Goal: Transaction & Acquisition: Purchase product/service

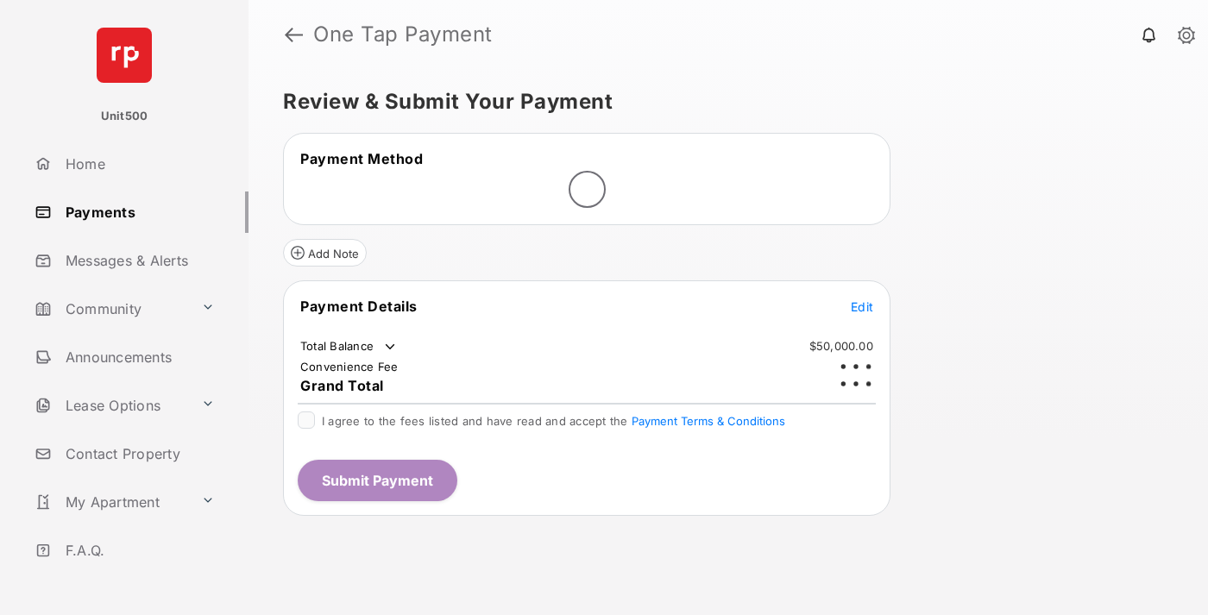
click at [862, 299] on span "Edit" at bounding box center [862, 306] width 22 height 15
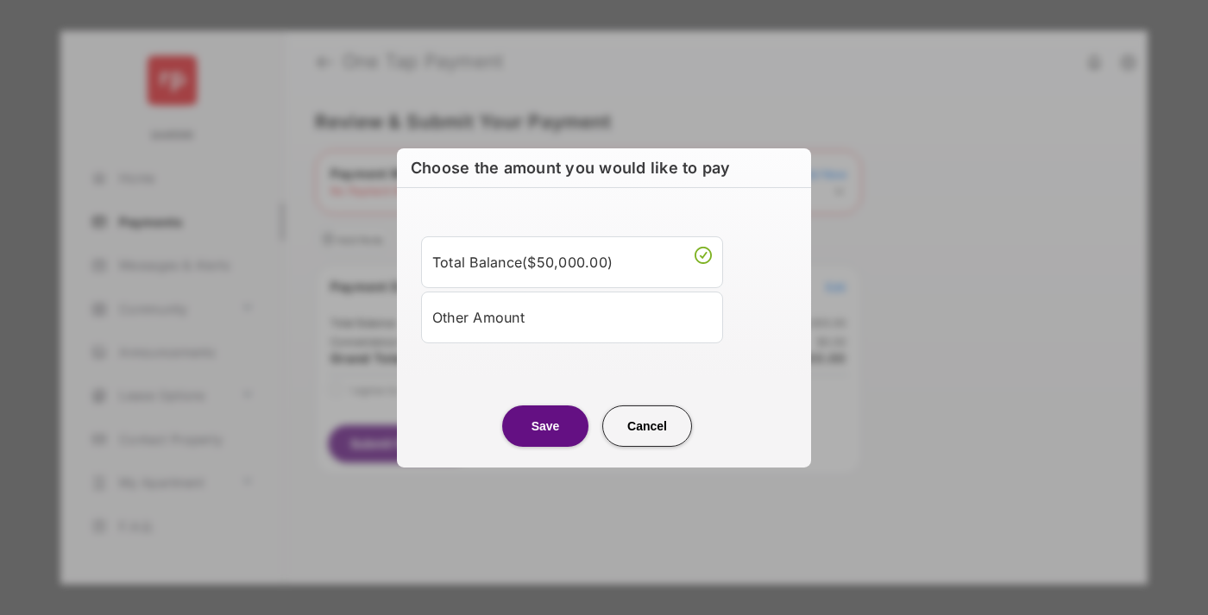
click at [572, 317] on div "Other Amount" at bounding box center [572, 316] width 280 height 29
type input "****"
click at [545, 446] on button "Save" at bounding box center [545, 425] width 86 height 41
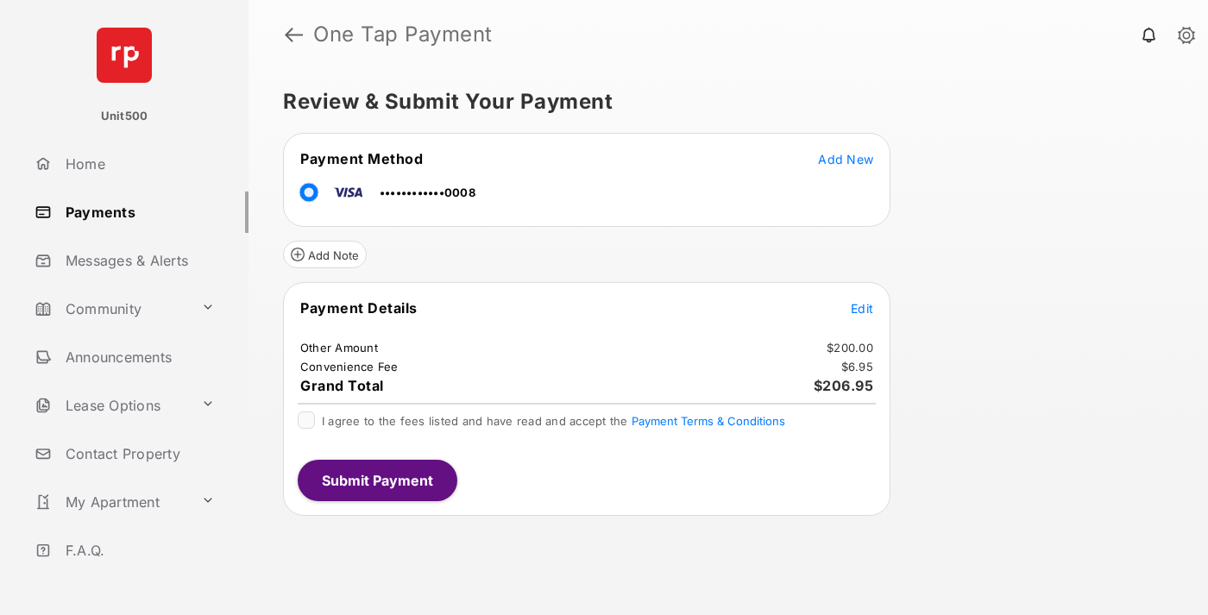
click at [862, 308] on span "Edit" at bounding box center [862, 308] width 22 height 15
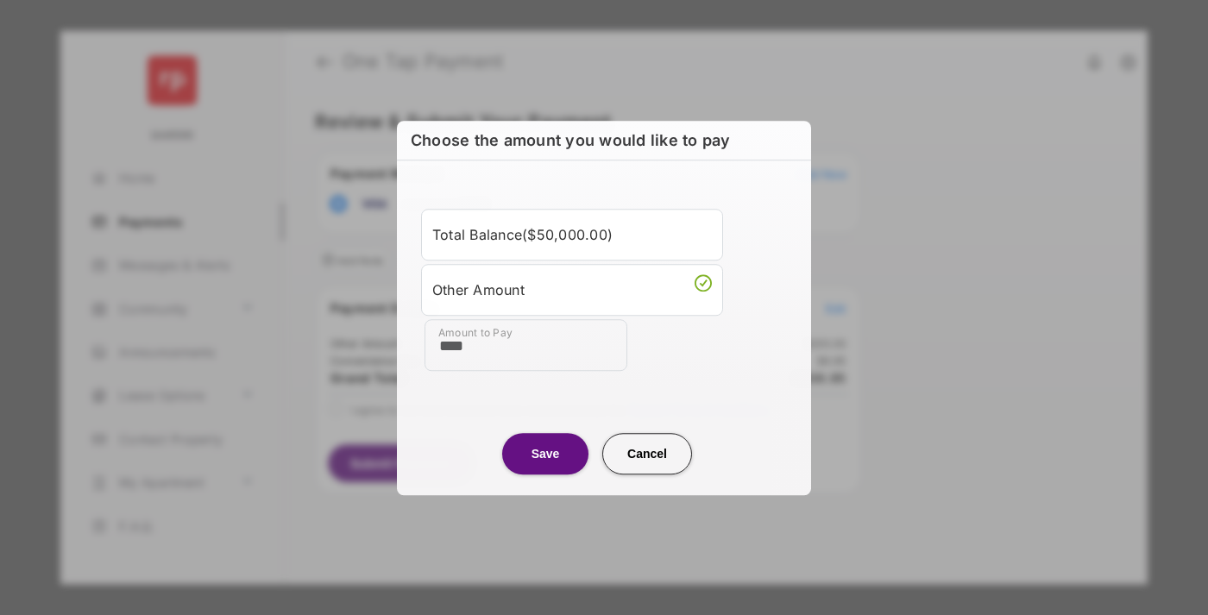
click at [545, 453] on button "Save" at bounding box center [545, 453] width 86 height 41
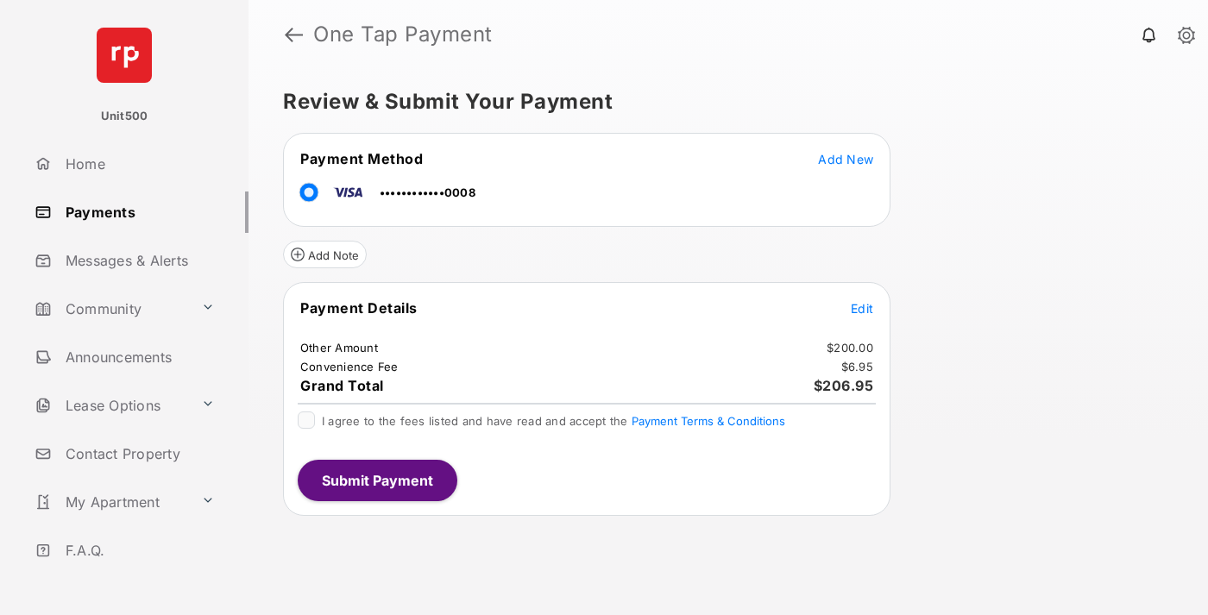
click at [376, 480] on button "Submit Payment" at bounding box center [378, 480] width 160 height 41
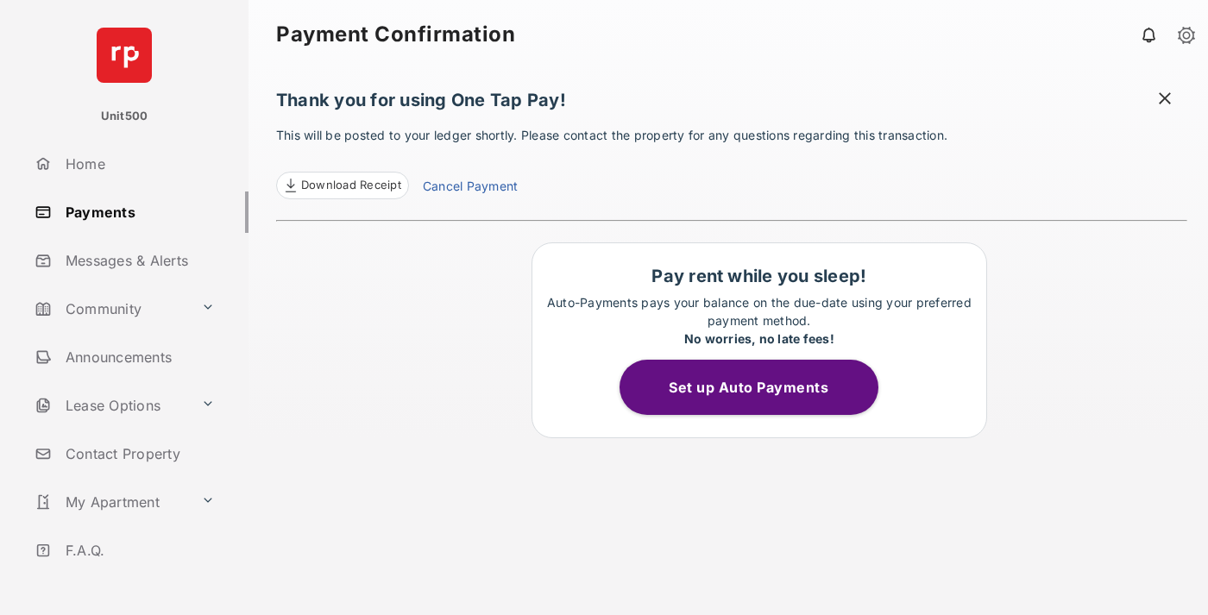
click at [1165, 100] on span at bounding box center [1165, 101] width 17 height 22
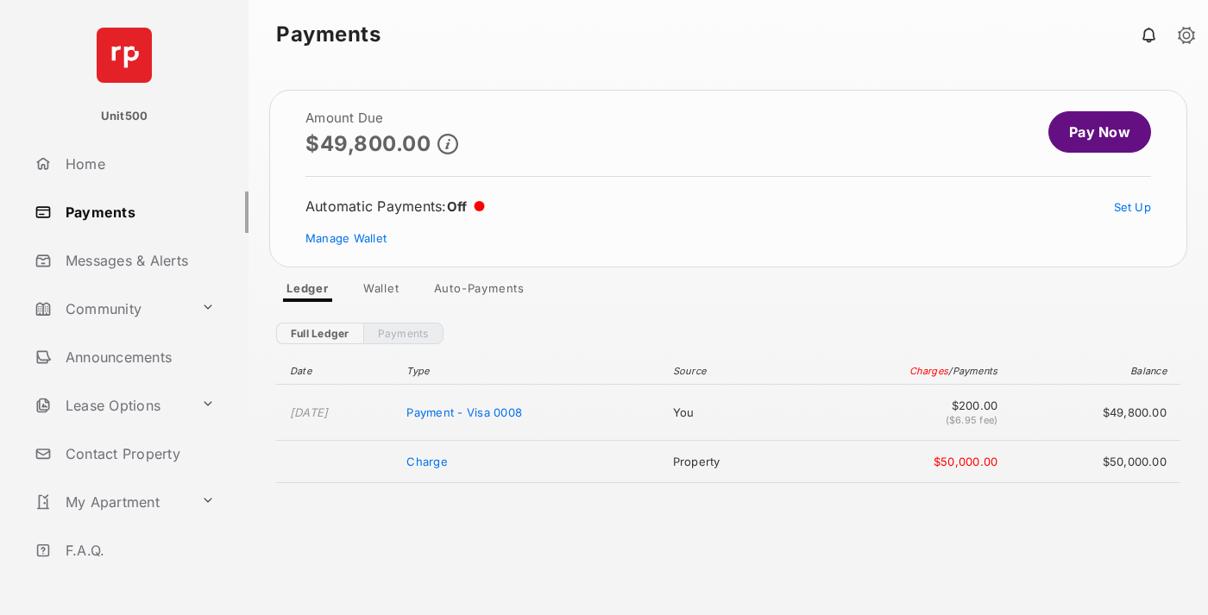
click at [346, 238] on link "Manage Wallet" at bounding box center [346, 238] width 81 height 14
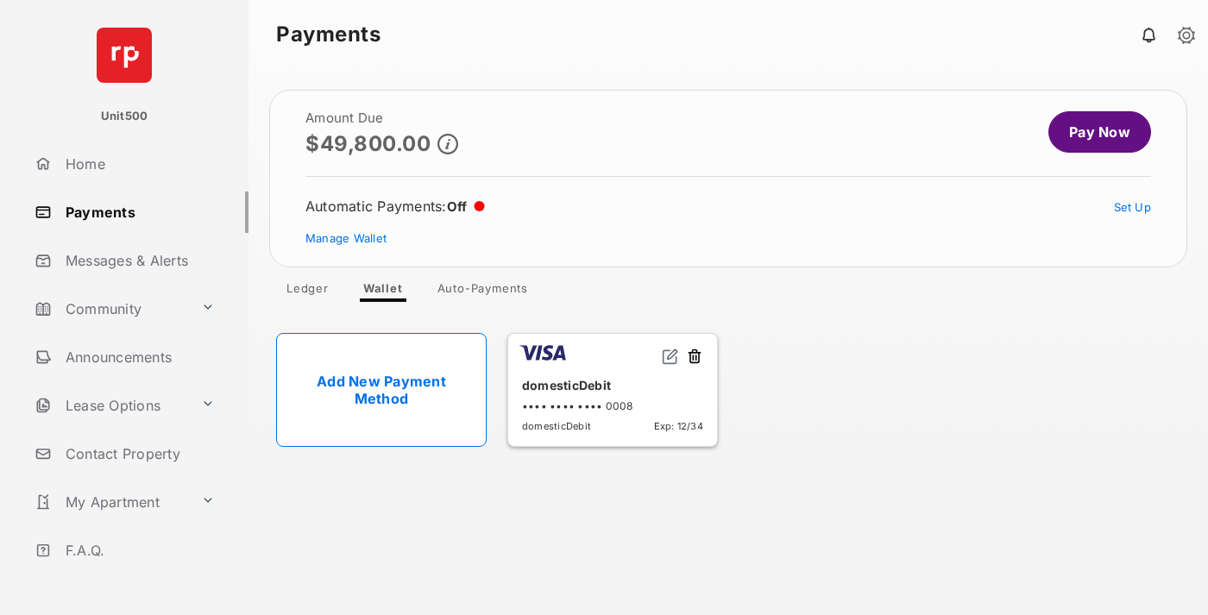
click at [695, 357] on button at bounding box center [694, 358] width 17 height 20
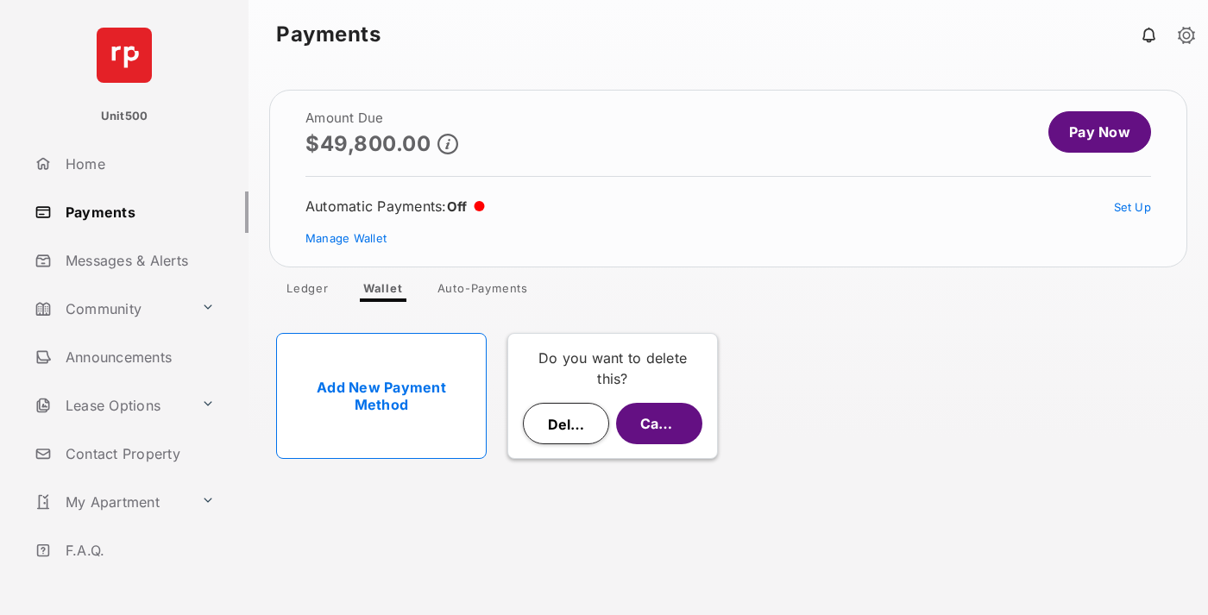
click at [566, 424] on button "Delete" at bounding box center [566, 423] width 86 height 41
